Goal: Find specific page/section: Find specific page/section

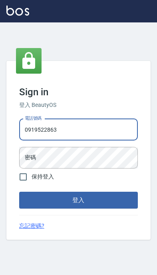
type input "0919522863"
click at [78, 209] on button "登入" at bounding box center [78, 200] width 119 height 17
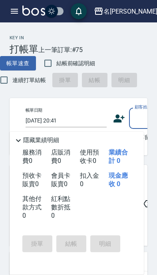
click at [144, 8] on div "名[PERSON_NAME]" at bounding box center [131, 11] width 54 height 10
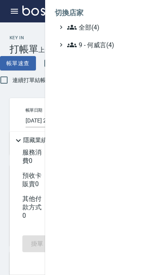
click at [120, 44] on span "9 - 何威言(4)" at bounding box center [105, 45] width 77 height 10
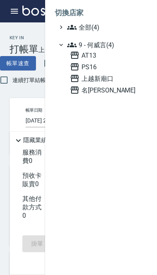
click at [109, 59] on span "AT13" at bounding box center [107, 55] width 74 height 10
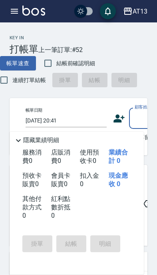
click at [17, 10] on icon "button" at bounding box center [15, 11] width 10 height 10
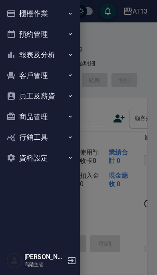
click at [69, 56] on icon "button" at bounding box center [70, 55] width 6 height 6
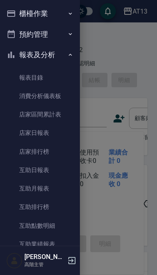
click at [57, 134] on link "店家日報表" at bounding box center [40, 133] width 74 height 18
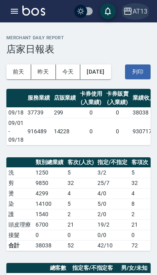
click at [141, 10] on div "AT13" at bounding box center [140, 11] width 15 height 10
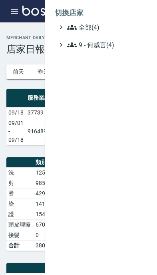
click at [111, 48] on span "9 - 何威言(4)" at bounding box center [105, 45] width 77 height 10
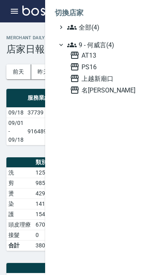
click at [101, 90] on span "名[PERSON_NAME]" at bounding box center [107, 90] width 74 height 10
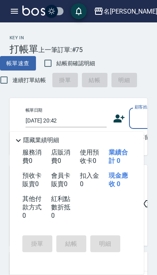
click at [14, 13] on icon "button" at bounding box center [14, 11] width 7 height 5
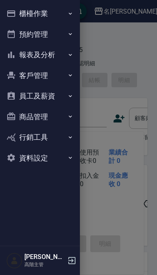
click at [69, 56] on icon "button" at bounding box center [70, 55] width 6 height 6
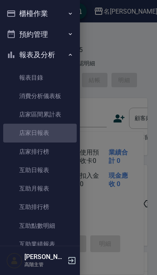
click at [54, 133] on link "店家日報表" at bounding box center [40, 133] width 74 height 18
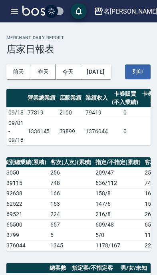
scroll to position [0, 229]
click at [136, 8] on div "名留仁二" at bounding box center [131, 11] width 54 height 10
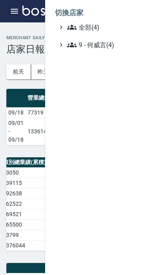
click at [111, 46] on span "9 - 何威言(4)" at bounding box center [105, 45] width 77 height 10
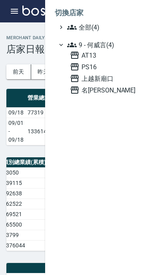
click at [98, 55] on span "AT13" at bounding box center [107, 55] width 74 height 10
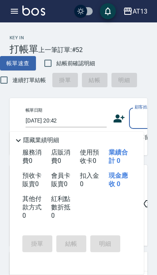
click at [15, 9] on icon "button" at bounding box center [14, 11] width 7 height 5
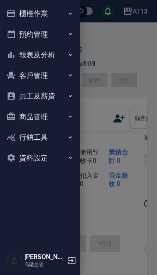
click at [68, 54] on icon "button" at bounding box center [70, 55] width 6 height 6
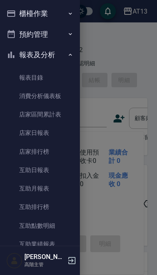
click at [60, 133] on link "店家日報表" at bounding box center [40, 133] width 74 height 18
